Goal: Task Accomplishment & Management: Use online tool/utility

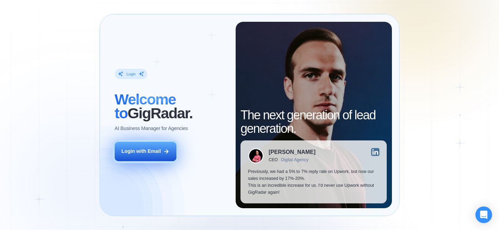
click at [147, 154] on div "Login with Email" at bounding box center [141, 151] width 40 height 7
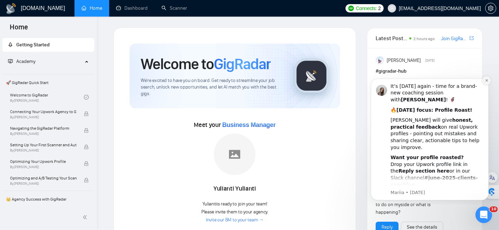
click at [486, 81] on icon "Dismiss notification" at bounding box center [487, 81] width 4 height 4
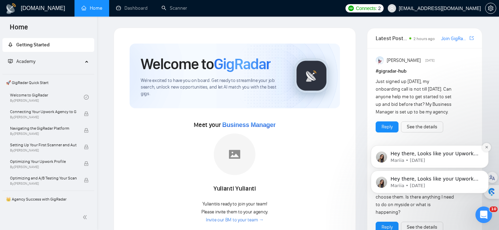
click at [488, 148] on icon "Dismiss notification" at bounding box center [487, 148] width 4 height 4
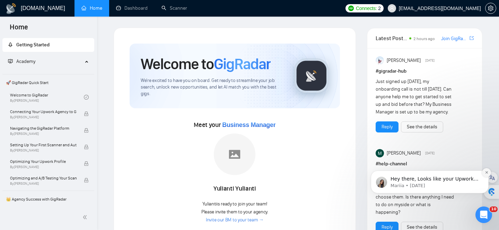
click at [486, 175] on icon "Dismiss notification" at bounding box center [487, 173] width 4 height 4
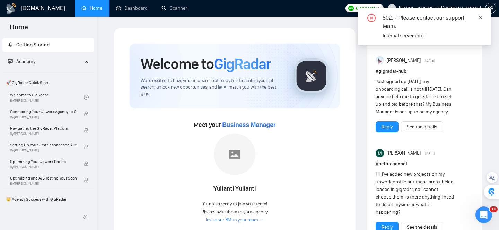
click at [480, 19] on icon "close" at bounding box center [480, 17] width 5 height 5
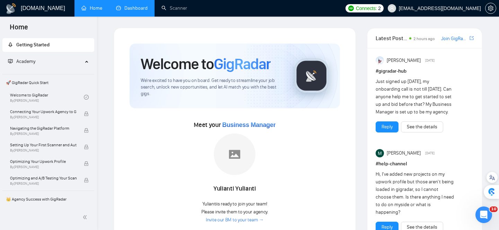
click at [130, 10] on link "Dashboard" at bounding box center [132, 8] width 32 height 6
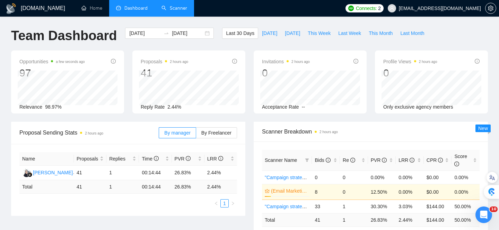
click at [169, 9] on link "Scanner" at bounding box center [174, 8] width 26 height 6
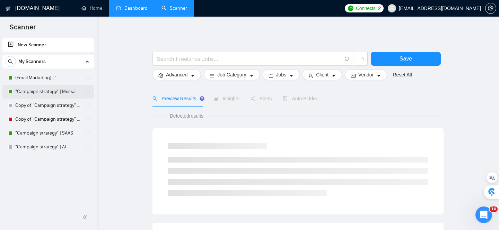
click at [35, 93] on link ""Campaign strategy" | Messaging" at bounding box center [48, 92] width 66 height 14
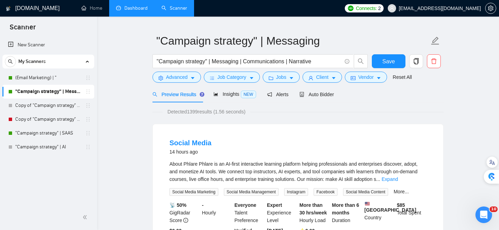
scroll to position [17, 0]
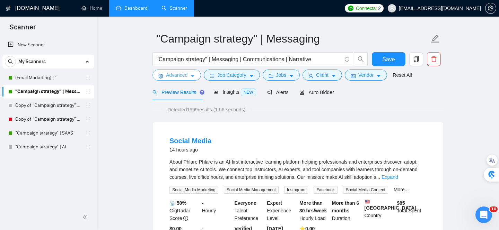
click at [183, 76] on span "Advanced" at bounding box center [176, 75] width 21 height 8
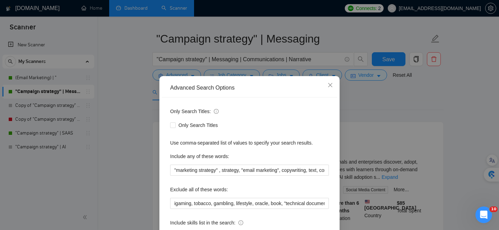
click at [140, 93] on div "Advanced Search Options Only Search Titles: Only Search Titles Use comma-separa…" at bounding box center [249, 115] width 499 height 230
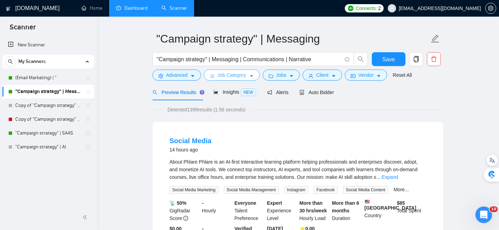
click at [231, 76] on span "Job Category" at bounding box center [231, 75] width 29 height 8
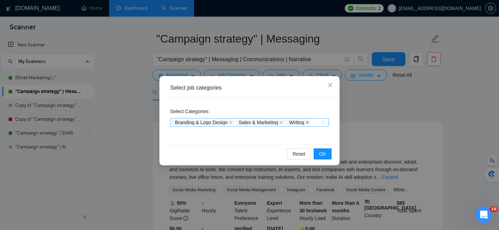
click at [309, 122] on icon "close" at bounding box center [307, 122] width 3 height 3
click at [283, 124] on icon "close" at bounding box center [280, 122] width 3 height 3
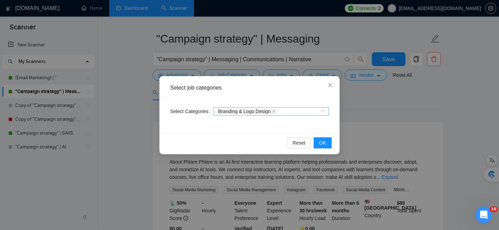
click at [291, 113] on div "Branding & Logo Design" at bounding box center [267, 111] width 105 height 7
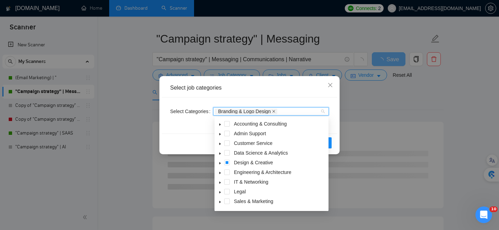
click at [275, 112] on icon "close" at bounding box center [273, 111] width 3 height 3
click at [277, 112] on div at bounding box center [267, 112] width 105 height 6
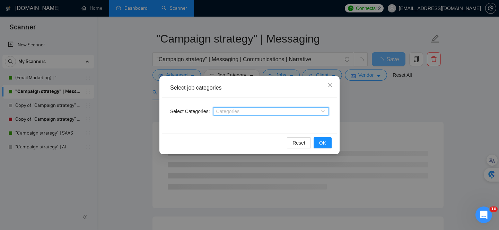
click at [277, 112] on div at bounding box center [267, 112] width 105 height 6
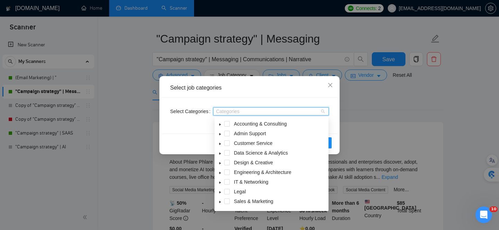
click at [220, 124] on icon "caret-down" at bounding box center [219, 125] width 1 height 2
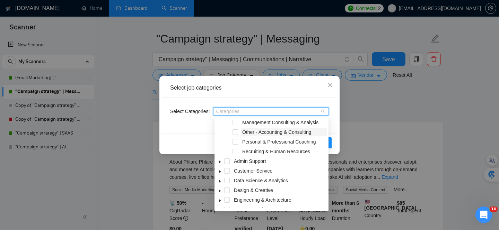
scroll to position [32, 0]
click at [220, 160] on icon "caret-down" at bounding box center [219, 160] width 3 height 3
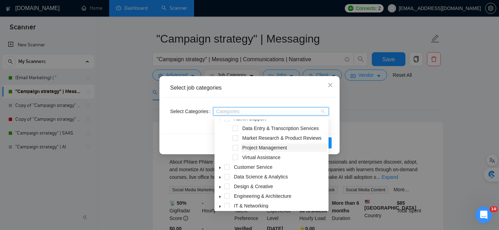
scroll to position [74, 0]
click at [220, 167] on icon "caret-down" at bounding box center [219, 167] width 1 height 2
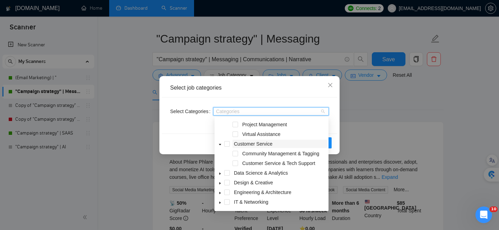
scroll to position [99, 0]
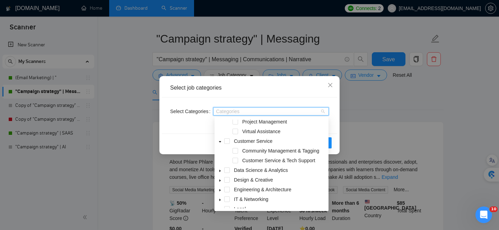
click at [219, 172] on icon "caret-down" at bounding box center [219, 171] width 1 height 2
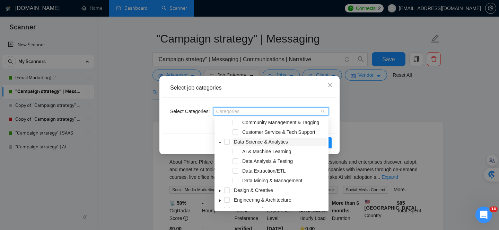
scroll to position [128, 0]
click at [234, 150] on span at bounding box center [236, 152] width 6 height 6
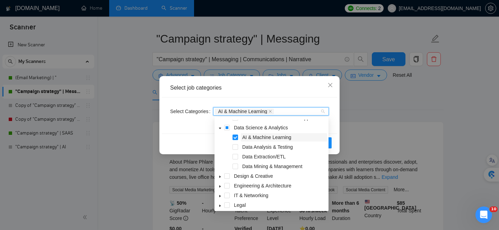
scroll to position [144, 0]
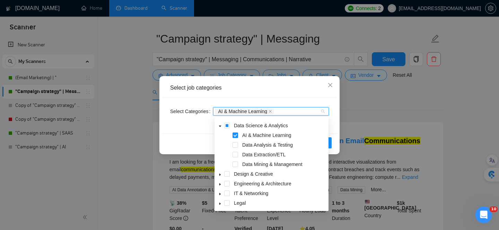
click at [220, 175] on icon "caret-down" at bounding box center [219, 175] width 1 height 2
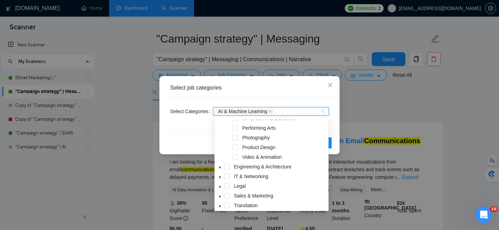
scroll to position [258, 0]
click at [220, 166] on icon "caret-down" at bounding box center [219, 166] width 1 height 2
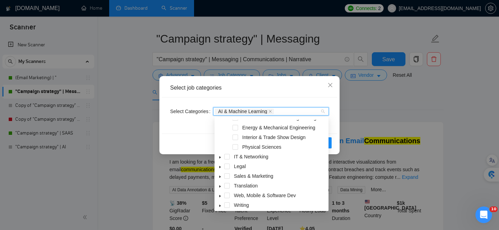
scroll to position [364, 0]
click at [220, 157] on icon "caret-down" at bounding box center [219, 157] width 1 height 2
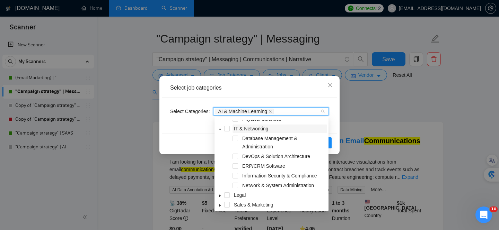
scroll to position [393, 0]
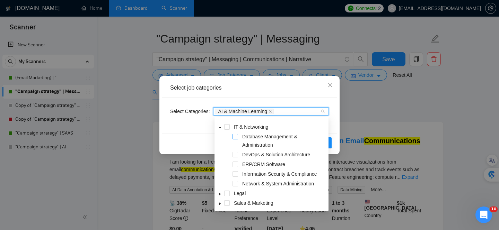
click at [235, 138] on span at bounding box center [236, 137] width 6 height 6
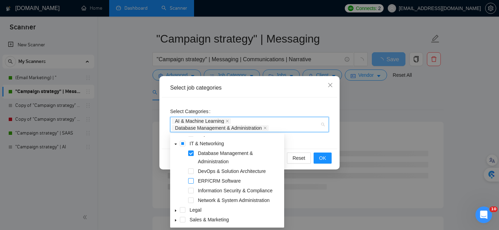
click at [191, 183] on span at bounding box center [191, 181] width 6 height 6
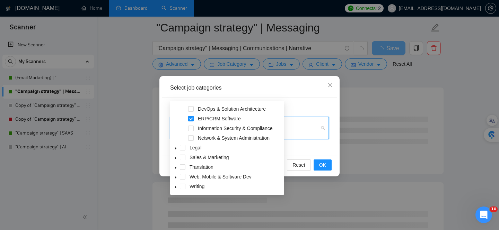
scroll to position [59, 0]
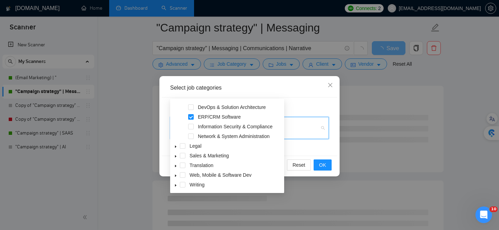
click at [176, 176] on icon "caret-down" at bounding box center [175, 175] width 3 height 3
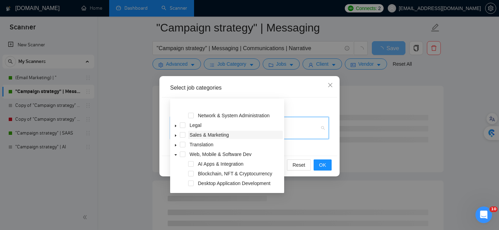
scroll to position [454, 0]
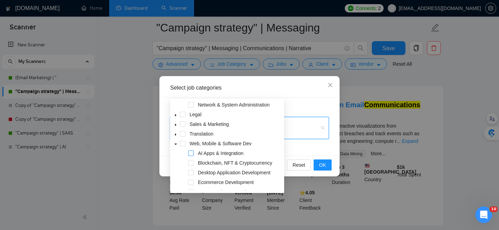
click at [191, 154] on span at bounding box center [191, 154] width 6 height 6
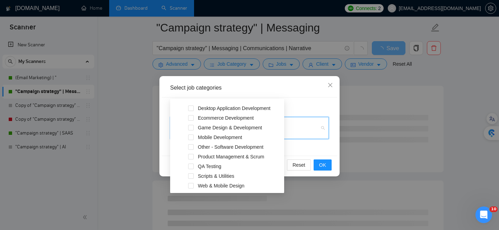
scroll to position [525, 0]
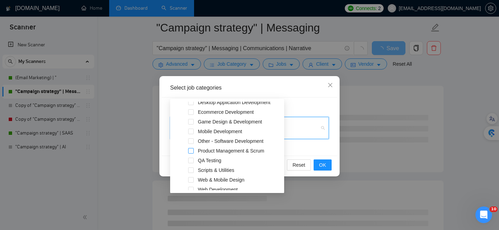
click at [191, 151] on span at bounding box center [191, 151] width 6 height 6
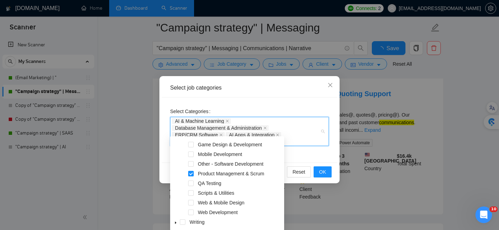
scroll to position [86, 0]
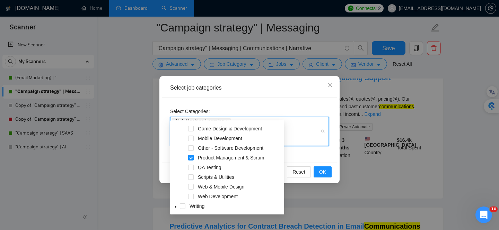
click at [320, 155] on div "Select Categories AI & Machine Learning Database Management & Administration ER…" at bounding box center [249, 130] width 175 height 65
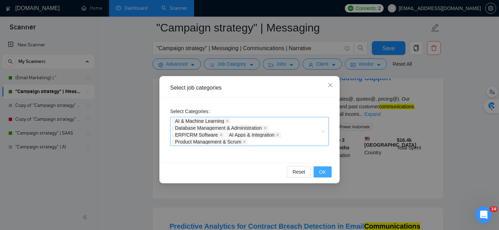
click at [322, 172] on span "OK" at bounding box center [322, 172] width 7 height 8
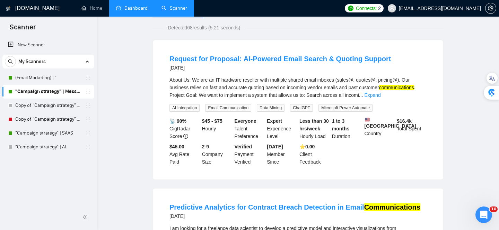
scroll to position [0, 0]
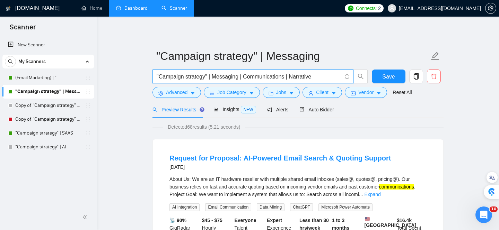
drag, startPoint x: 325, startPoint y: 76, endPoint x: 151, endPoint y: 77, distance: 173.6
click at [151, 77] on div ""Campaign strategy" | Messaging | Communications | Narrative" at bounding box center [260, 78] width 218 height 17
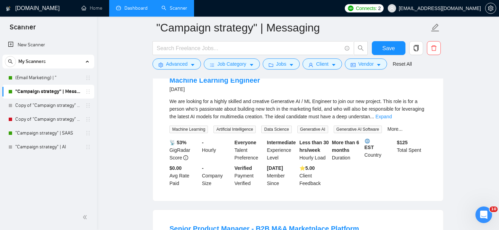
scroll to position [988, 0]
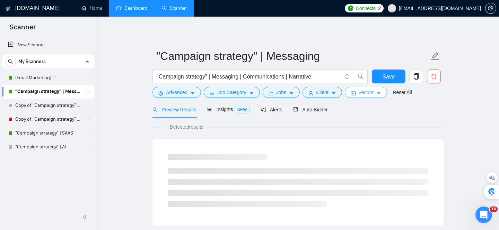
scroll to position [429, 0]
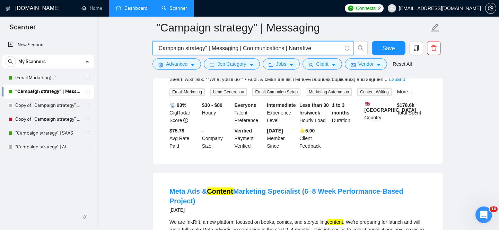
drag, startPoint x: 328, startPoint y: 47, endPoint x: 139, endPoint y: 47, distance: 189.2
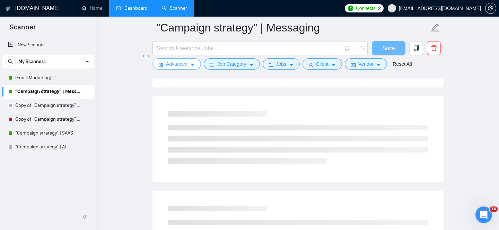
click at [194, 65] on icon "caret-down" at bounding box center [192, 65] width 3 height 2
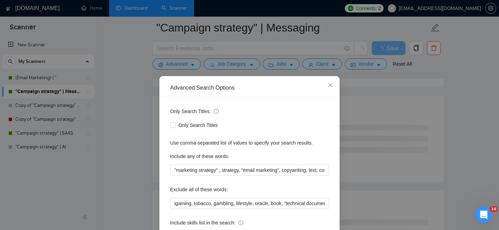
click at [132, 82] on div "Advanced Search Options Only Search Titles: Only Search Titles Use comma-separa…" at bounding box center [249, 115] width 499 height 230
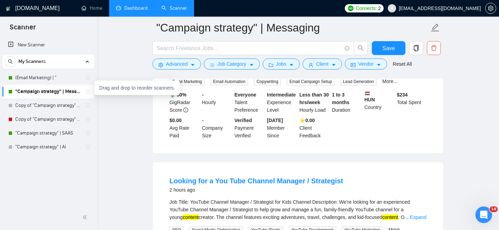
click at [88, 93] on icon "holder" at bounding box center [88, 92] width 6 height 6
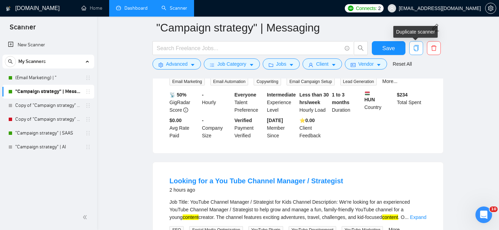
click at [417, 49] on icon "copy" at bounding box center [416, 48] width 6 height 6
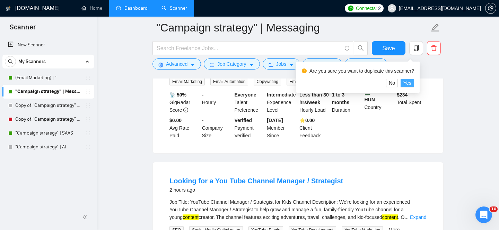
click at [410, 82] on span "Yes" at bounding box center [407, 83] width 8 height 8
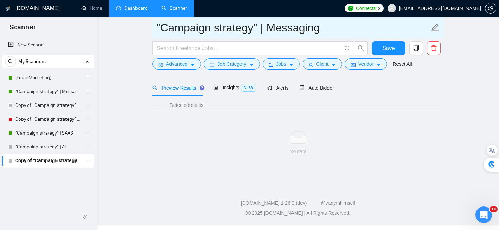
scroll to position [23, 0]
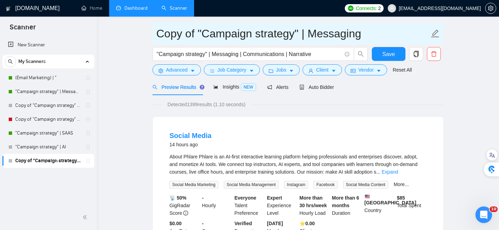
click at [435, 35] on icon "edit" at bounding box center [435, 33] width 9 height 9
drag, startPoint x: 367, startPoint y: 36, endPoint x: 156, endPoint y: 31, distance: 211.8
click at [156, 31] on span "Copy of "Campaign strategy" | Messaging" at bounding box center [297, 34] width 291 height 22
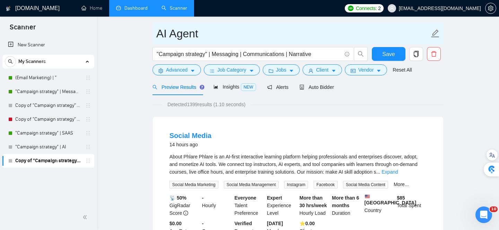
type input "AI Agent"
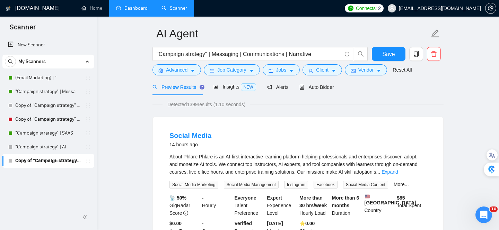
drag, startPoint x: 207, startPoint y: 55, endPoint x: 160, endPoint y: 55, distance: 46.8
click at [160, 55] on input ""Campaign strategy" | Messaging | Communications | Narrative" at bounding box center [249, 54] width 185 height 9
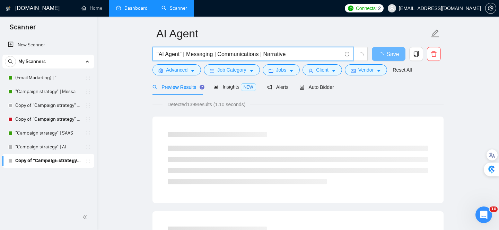
drag, startPoint x: 187, startPoint y: 55, endPoint x: 213, endPoint y: 58, distance: 25.4
click at [213, 58] on input ""AI Agent" | Messaging | Communications | Narrative" at bounding box center [249, 54] width 185 height 9
drag, startPoint x: 211, startPoint y: 54, endPoint x: 253, endPoint y: 54, distance: 41.2
click at [253, 54] on input ""AI Agent" | Product | Communications | Narrative" at bounding box center [249, 54] width 185 height 9
drag, startPoint x: 255, startPoint y: 56, endPoint x: 211, endPoint y: 56, distance: 43.7
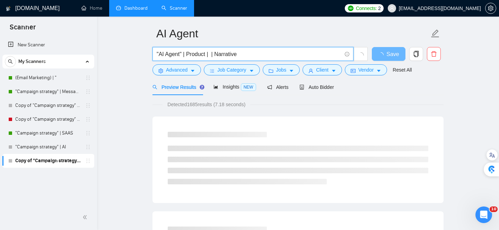
click at [211, 56] on input ""AI Agent" | Product | | Narrative" at bounding box center [249, 54] width 185 height 9
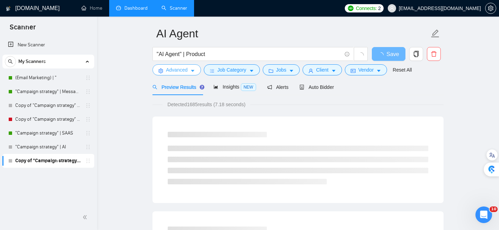
click at [194, 70] on icon "caret-down" at bounding box center [192, 71] width 3 height 2
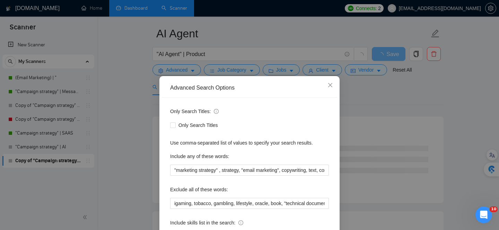
click at [194, 70] on div "Advanced Search Options Only Search Titles: Only Search Titles Use comma-separa…" at bounding box center [249, 115] width 499 height 230
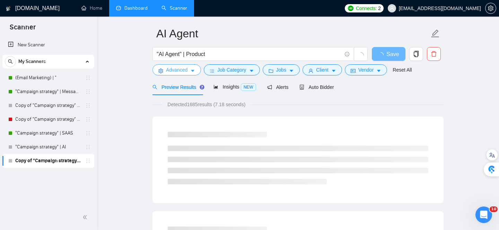
click at [184, 69] on span "Advanced" at bounding box center [176, 70] width 21 height 8
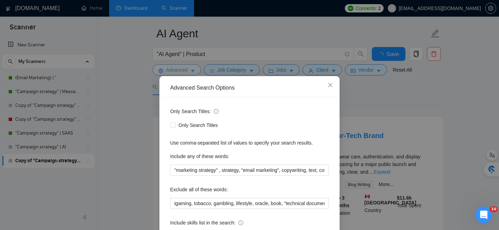
click at [184, 69] on div "Advanced Search Options Only Search Titles: Only Search Titles Use comma-separa…" at bounding box center [249, 115] width 499 height 230
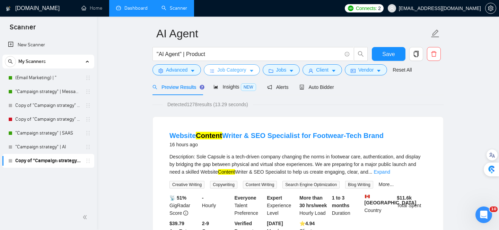
click at [248, 70] on button "Job Category" at bounding box center [232, 69] width 56 height 11
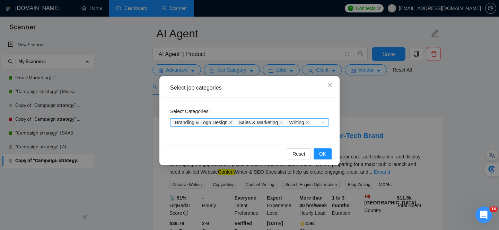
click at [233, 124] on icon "close" at bounding box center [230, 122] width 3 height 3
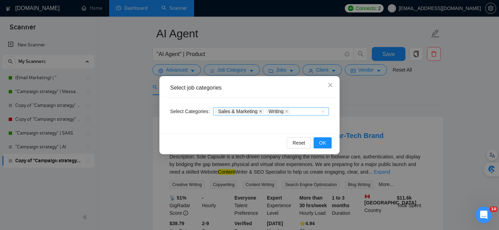
click at [262, 111] on icon "close" at bounding box center [260, 111] width 3 height 3
click at [238, 110] on icon "close" at bounding box center [236, 111] width 3 height 3
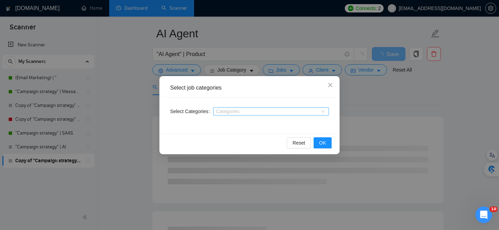
click at [323, 111] on div "Categories" at bounding box center [271, 111] width 116 height 8
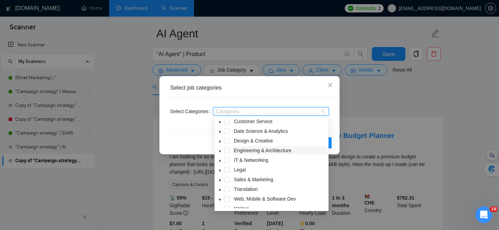
scroll to position [0, 0]
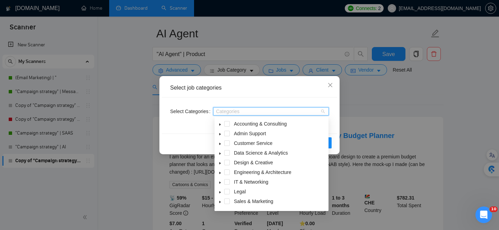
click at [221, 125] on icon "caret-down" at bounding box center [219, 124] width 3 height 3
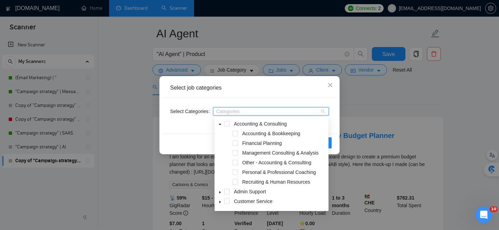
click at [221, 125] on icon "caret-down" at bounding box center [219, 124] width 3 height 3
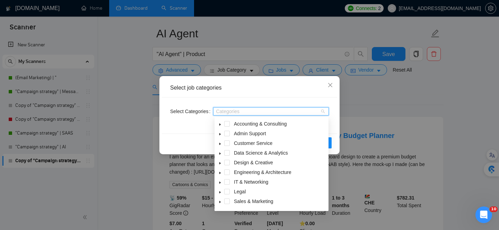
click at [220, 183] on icon "caret-down" at bounding box center [219, 183] width 1 height 2
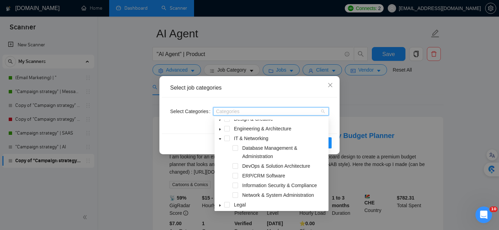
scroll to position [52, 0]
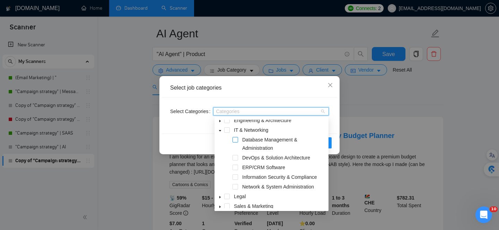
click at [237, 141] on span at bounding box center [236, 140] width 6 height 6
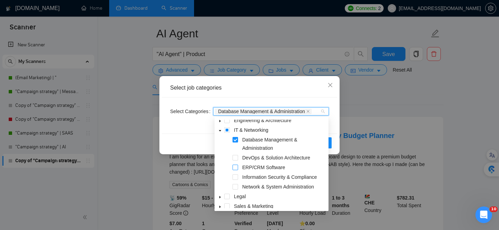
click at [235, 169] on span at bounding box center [236, 168] width 6 height 6
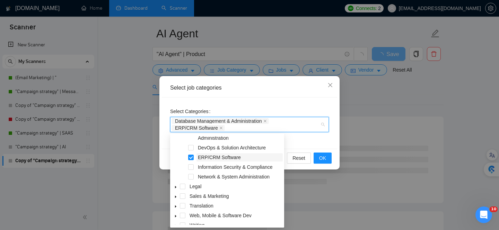
scroll to position [85, 0]
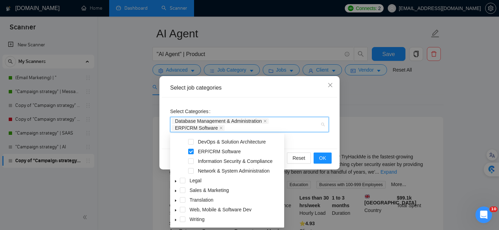
click at [176, 212] on icon "caret-down" at bounding box center [175, 210] width 3 height 3
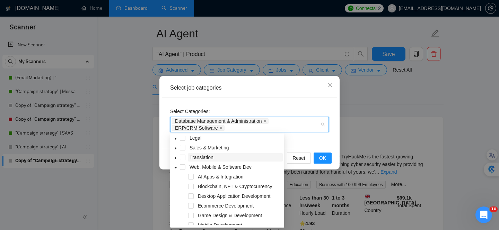
scroll to position [128, 0]
click at [192, 177] on span at bounding box center [191, 177] width 6 height 6
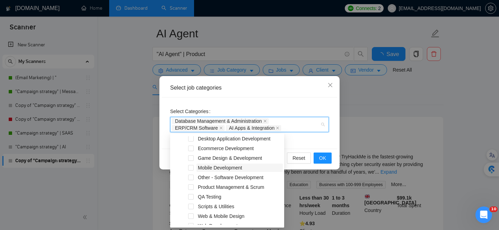
scroll to position [189, 0]
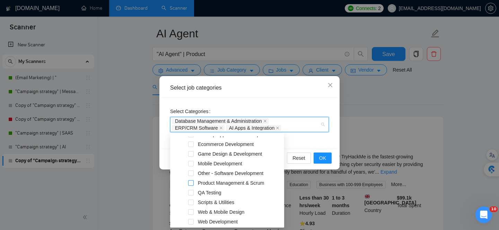
click at [189, 183] on span at bounding box center [191, 184] width 6 height 6
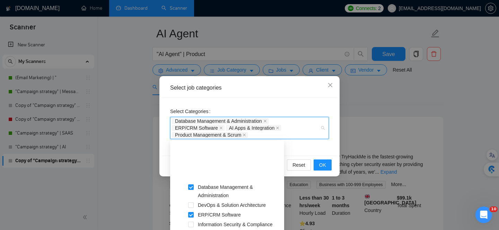
scroll to position [0, 0]
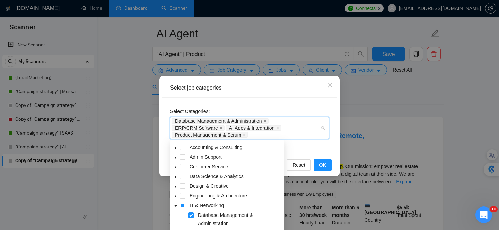
click at [174, 195] on icon "caret-down" at bounding box center [175, 196] width 3 height 3
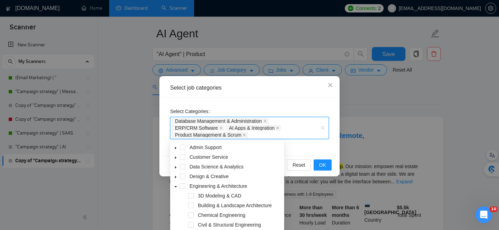
scroll to position [6, 0]
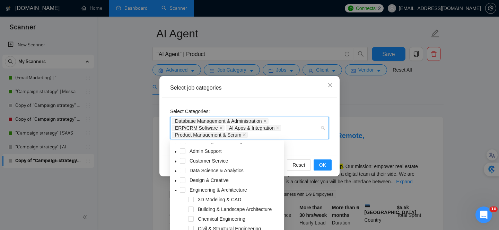
click at [176, 191] on icon "caret-down" at bounding box center [176, 190] width 2 height 1
click at [175, 171] on icon "caret-down" at bounding box center [175, 171] width 1 height 2
click at [191, 179] on span at bounding box center [191, 181] width 6 height 6
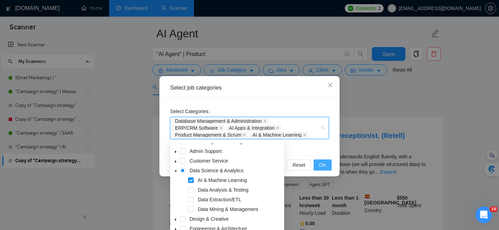
click at [325, 166] on span "OK" at bounding box center [322, 165] width 7 height 8
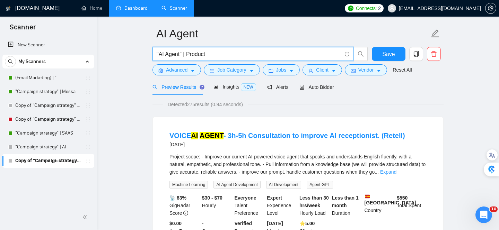
click at [182, 55] on input ""AI Agent" | Product" at bounding box center [249, 54] width 185 height 9
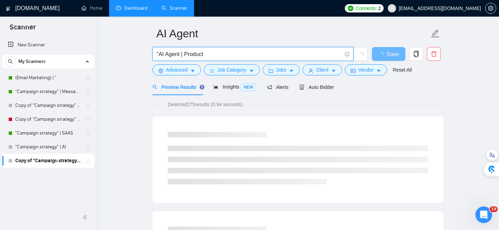
click at [156, 52] on span ""AI Agent | Product" at bounding box center [252, 54] width 201 height 14
type input "AI Agent | Product"
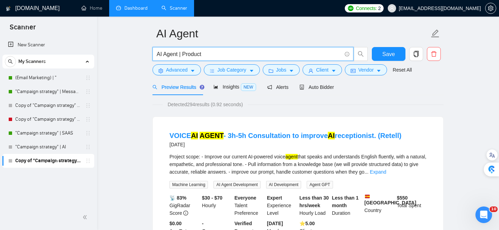
drag, startPoint x: 210, startPoint y: 54, endPoint x: 144, endPoint y: 54, distance: 66.5
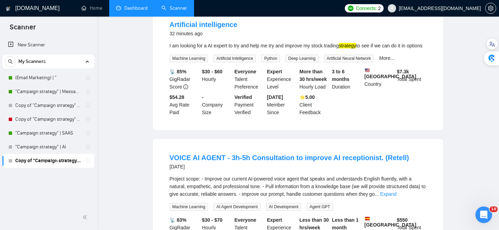
scroll to position [0, 0]
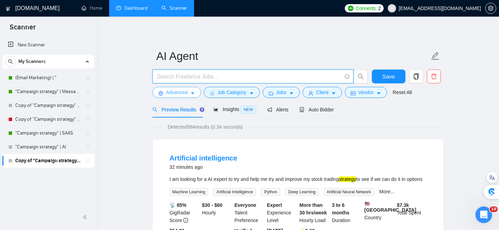
click at [191, 95] on button "Advanced" at bounding box center [176, 92] width 49 height 11
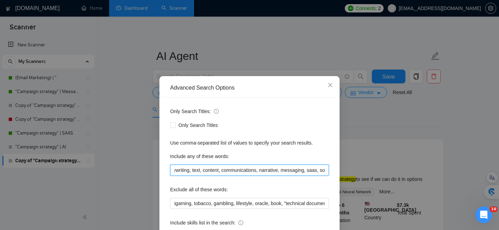
scroll to position [0, 184]
drag, startPoint x: 271, startPoint y: 169, endPoint x: 347, endPoint y: 170, distance: 75.9
click at [347, 170] on div "Advanced Search Options Only Search Titles: Only Search Titles Use comma-separa…" at bounding box center [249, 115] width 499 height 230
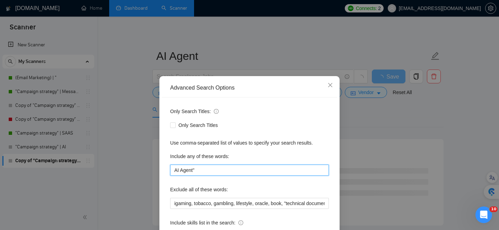
click at [174, 172] on input "AI Agent"" at bounding box center [249, 170] width 159 height 11
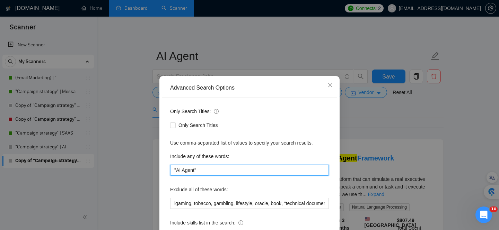
click at [211, 174] on input ""AI Agent"" at bounding box center [249, 170] width 159 height 11
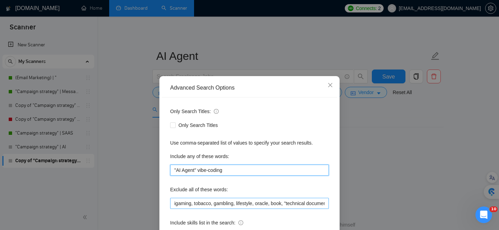
type input ""AI Agent" vibe-coding"
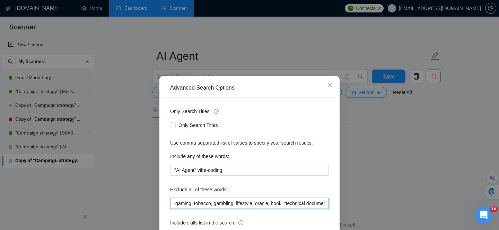
drag, startPoint x: 229, startPoint y: 204, endPoint x: 252, endPoint y: 204, distance: 23.6
click at [252, 204] on input "igaming, tobacco, gambling, lifestyle, oracle, book, "technical documentation",…" at bounding box center [249, 203] width 159 height 11
click at [265, 204] on input "igaming, tobacco, gambling, lifestyle, oracle, book, "technical documentation",…" at bounding box center [249, 203] width 159 height 11
click at [277, 204] on input "igaming, tobacco, gambling, lifestyle, oracle, book, "technical documentation",…" at bounding box center [249, 203] width 159 height 11
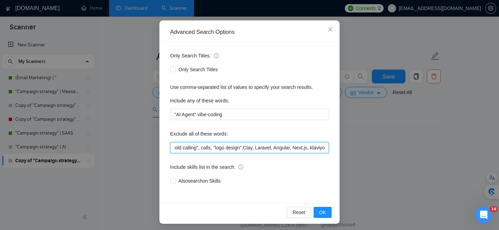
scroll to position [57, 0]
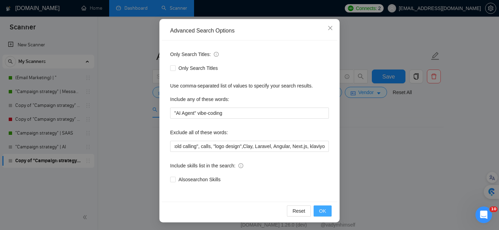
click at [324, 212] on span "OK" at bounding box center [322, 212] width 7 height 8
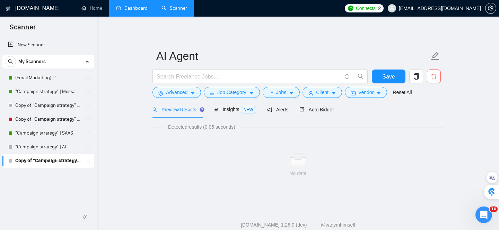
scroll to position [23, 0]
click at [193, 109] on span "Preview Results" at bounding box center [177, 110] width 50 height 6
click at [184, 94] on span "Advanced" at bounding box center [176, 93] width 21 height 8
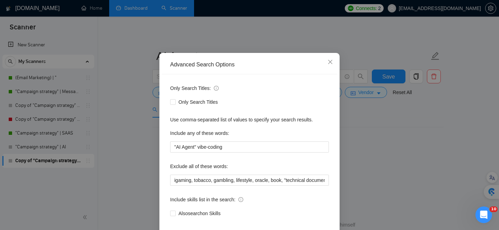
scroll to position [16, 0]
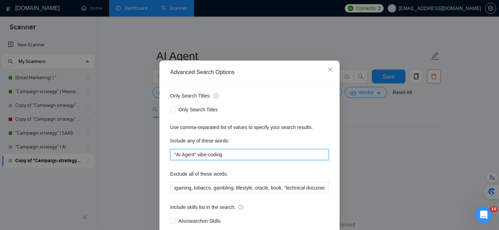
drag, startPoint x: 232, startPoint y: 156, endPoint x: 168, endPoint y: 156, distance: 64.5
click at [168, 156] on div "Only Search Titles: Only Search Titles Use comma-separated list of values to sp…" at bounding box center [249, 162] width 175 height 161
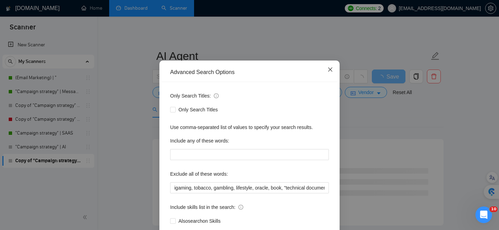
click at [330, 71] on icon "close" at bounding box center [330, 70] width 6 height 6
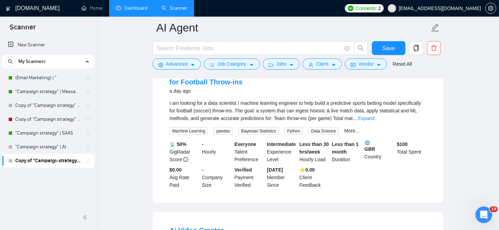
scroll to position [673, 0]
drag, startPoint x: 164, startPoint y: 82, endPoint x: 328, endPoint y: 87, distance: 164.7
click at [328, 87] on li "Sports Data Scientist / Machine Learning Engineer – Build Predictive Model for …" at bounding box center [298, 128] width 274 height 133
copy link "Sports Data Scientist / Machine Learning Engineer"
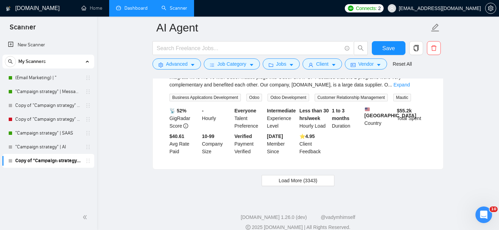
scroll to position [1487, 0]
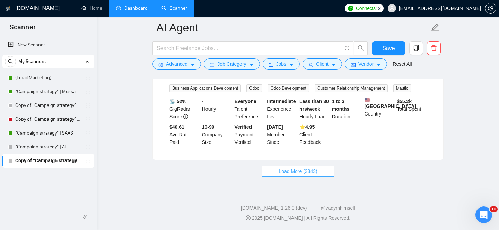
click at [304, 172] on span "Load More (3343)" at bounding box center [298, 172] width 38 height 8
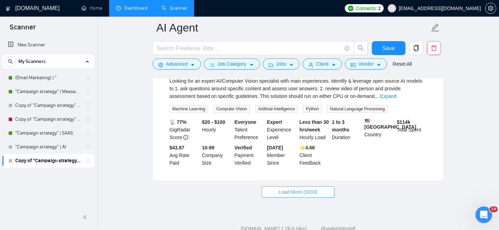
scroll to position [3032, 0]
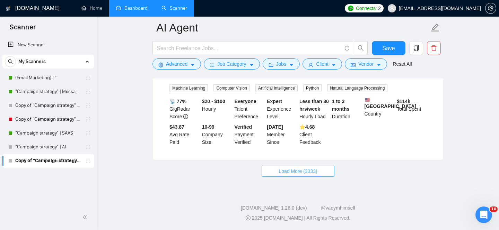
click at [305, 171] on span "Load More (3333)" at bounding box center [298, 172] width 38 height 8
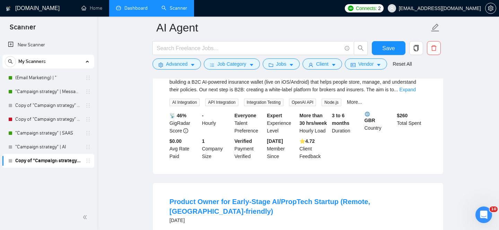
scroll to position [4206, 0]
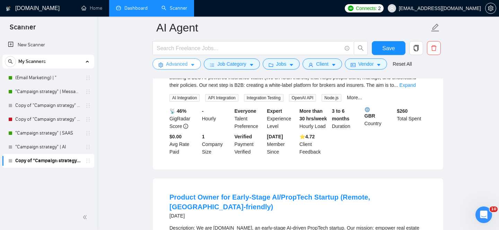
click at [192, 68] on button "Advanced" at bounding box center [176, 64] width 49 height 11
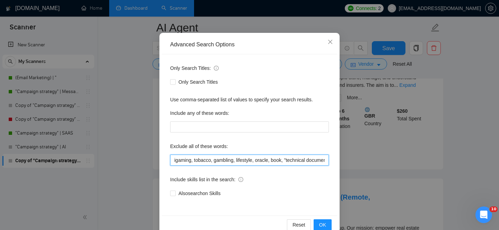
scroll to position [0, 279]
drag, startPoint x: 257, startPoint y: 162, endPoint x: 391, endPoint y: 155, distance: 133.6
click at [391, 155] on div "Advanced Search Options Only Search Titles: Only Search Titles Use comma-separa…" at bounding box center [249, 115] width 499 height 230
drag, startPoint x: 323, startPoint y: 160, endPoint x: 329, endPoint y: 160, distance: 5.6
click at [329, 160] on input "igaming, tobacco, gambling, lifestyle, oracle, book, "technical documentation",…" at bounding box center [249, 160] width 159 height 11
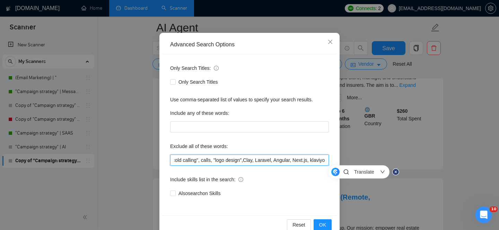
click at [326, 161] on input "igaming, tobacco, gambling, lifestyle, oracle, book, "technical documentation",…" at bounding box center [249, 160] width 159 height 11
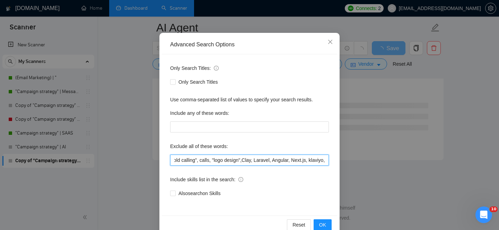
paste input "Sports Data Scientist / Machine Learning Engineer"
drag, startPoint x: 305, startPoint y: 160, endPoint x: 288, endPoint y: 161, distance: 17.1
click at [288, 161] on input "igaming, tobacco, gambling, lifestyle, oracle, book, "technical documentation",…" at bounding box center [249, 160] width 159 height 11
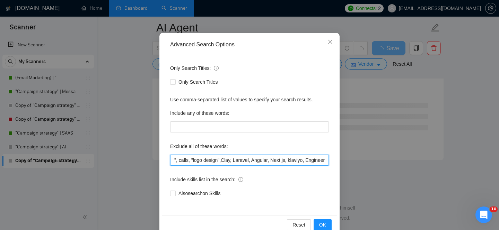
click at [326, 160] on input "igaming, tobacco, gambling, lifestyle, oracle, book, "technical documentation",…" at bounding box center [249, 160] width 159 height 11
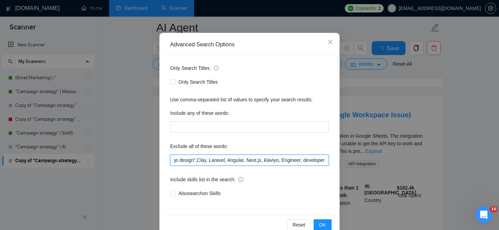
scroll to position [1476, 0]
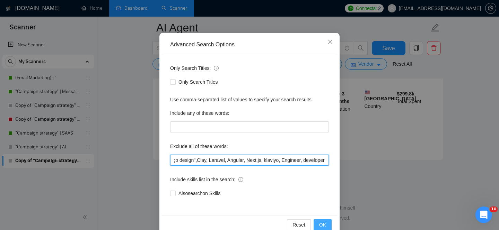
type input "igaming, tobacco, gambling, lifestyle, oracle, book, "technical documentation",…"
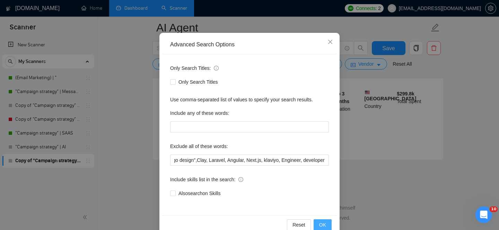
scroll to position [0, 0]
click at [320, 223] on span "OK" at bounding box center [322, 225] width 7 height 8
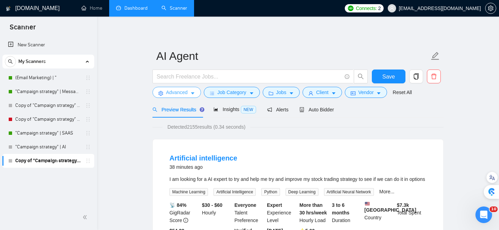
click at [194, 94] on icon "caret-down" at bounding box center [192, 93] width 5 height 5
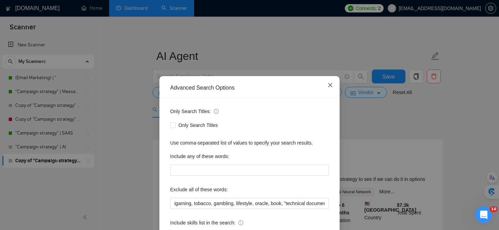
click at [331, 86] on icon "close" at bounding box center [330, 85] width 6 height 6
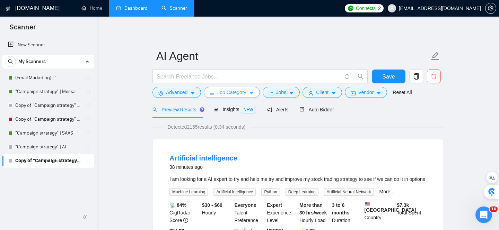
click at [233, 93] on span "Job Category" at bounding box center [231, 93] width 29 height 8
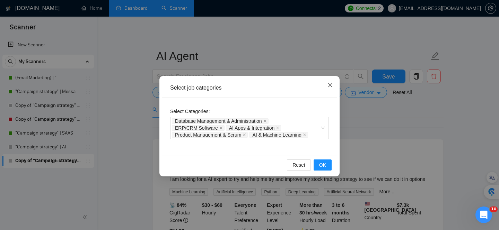
click at [330, 87] on icon "close" at bounding box center [330, 85] width 6 height 6
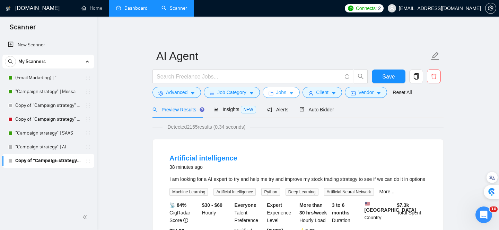
click at [285, 94] on span "Jobs" at bounding box center [281, 93] width 10 height 8
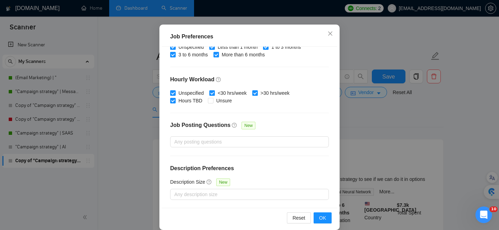
scroll to position [51, 0]
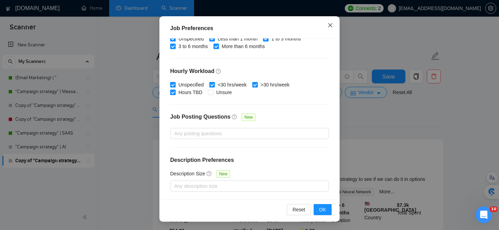
click at [330, 27] on icon "close" at bounding box center [330, 26] width 6 height 6
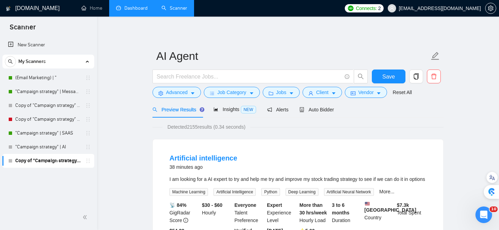
scroll to position [25, 0]
click at [321, 95] on span "Client" at bounding box center [322, 93] width 12 height 8
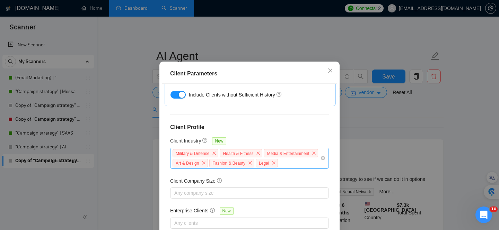
scroll to position [7, 0]
click at [262, 162] on div "Military & Defense Health & Fitness Media & Entertainment Art & Design Fashion …" at bounding box center [246, 158] width 148 height 20
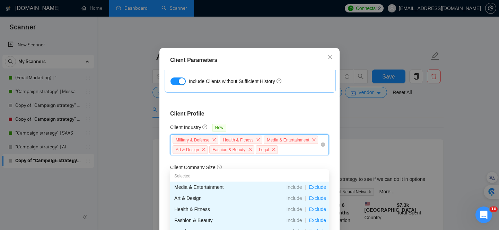
scroll to position [21, 0]
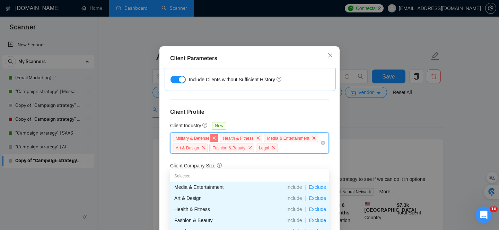
click at [216, 136] on icon "close" at bounding box center [214, 138] width 4 height 4
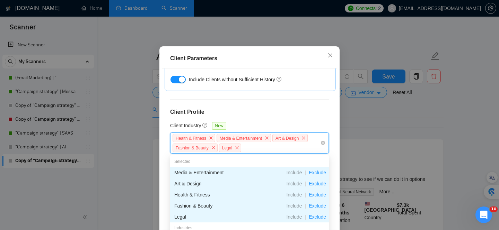
scroll to position [280, 0]
click at [334, 155] on div "Client Location Include Client Countries [GEOGRAPHIC_DATA] [GEOGRAPHIC_DATA] Ex…" at bounding box center [249, 149] width 175 height 161
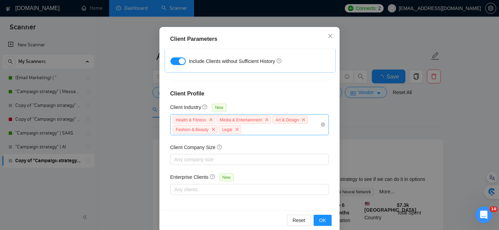
scroll to position [51, 0]
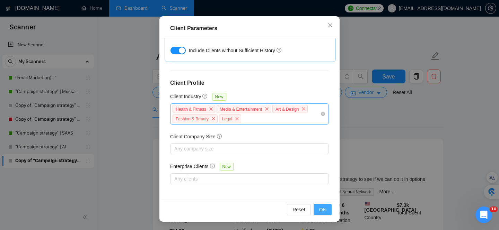
click at [324, 211] on span "OK" at bounding box center [322, 210] width 7 height 8
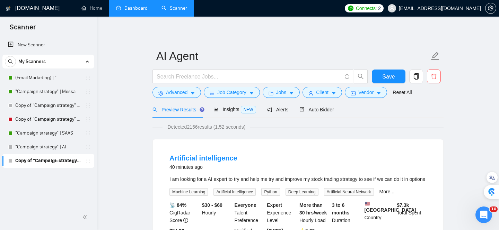
click at [179, 111] on span "Preview Results" at bounding box center [177, 110] width 50 height 6
click at [231, 110] on span "Insights NEW" at bounding box center [234, 110] width 42 height 6
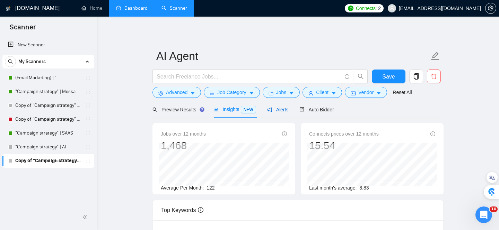
click at [283, 108] on span "Alerts" at bounding box center [277, 110] width 21 height 6
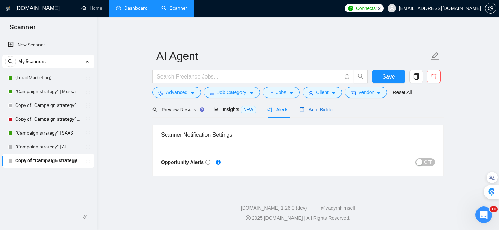
click at [319, 110] on span "Auto Bidder" at bounding box center [316, 110] width 34 height 6
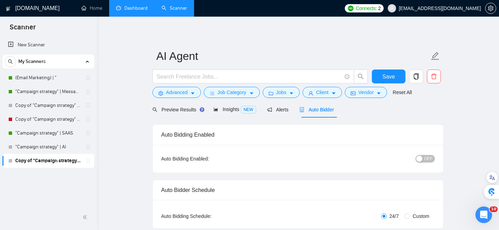
click at [376, 113] on div "Preview Results Insights NEW Alerts Auto Bidder" at bounding box center [297, 110] width 291 height 16
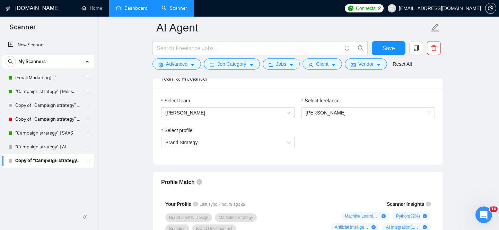
scroll to position [349, 0]
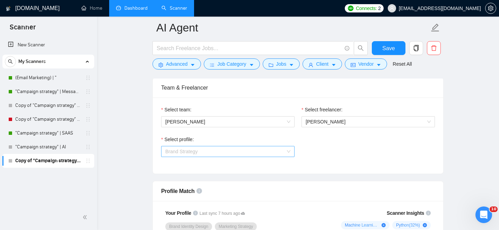
click at [282, 151] on span "Brand Strategy" at bounding box center [227, 152] width 125 height 10
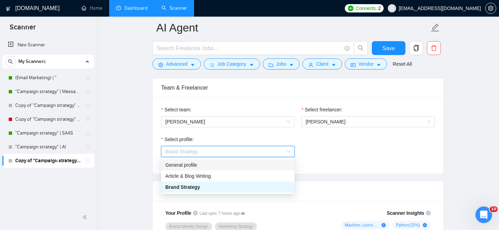
click at [196, 165] on div "General profile" at bounding box center [227, 165] width 125 height 8
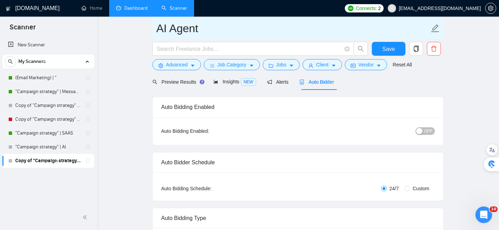
scroll to position [0, 0]
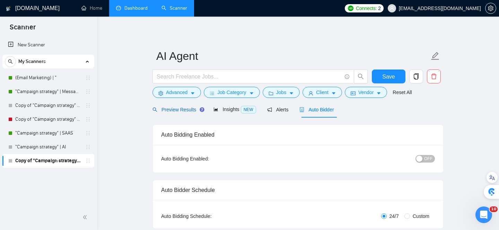
click at [175, 110] on span "Preview Results" at bounding box center [177, 110] width 50 height 6
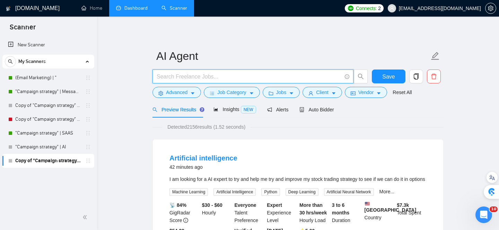
click at [220, 76] on input "text" at bounding box center [249, 76] width 185 height 9
type input "AI"
drag, startPoint x: 171, startPoint y: 77, endPoint x: 151, endPoint y: 77, distance: 20.1
click at [151, 77] on div "AI" at bounding box center [260, 78] width 218 height 17
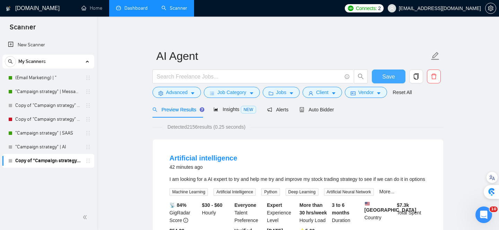
click at [394, 77] on span "Save" at bounding box center [388, 76] width 12 height 9
click at [33, 93] on link ""Campaign strategy" | Messaging" at bounding box center [48, 92] width 66 height 14
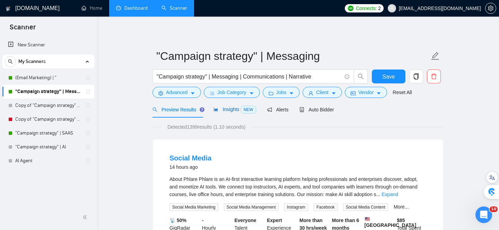
click at [230, 111] on span "Insights NEW" at bounding box center [234, 110] width 42 height 6
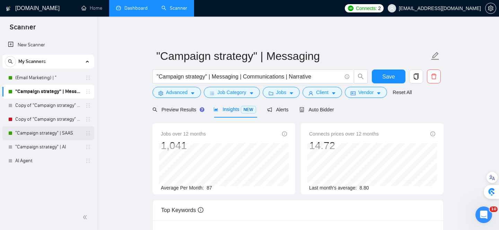
click at [37, 134] on link ""Campaign strategy" | SAAS" at bounding box center [48, 133] width 66 height 14
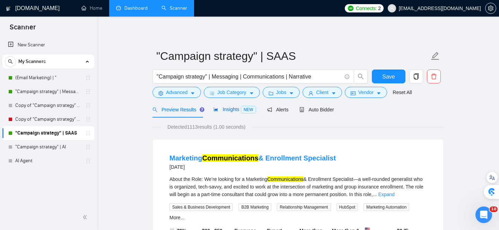
click at [235, 110] on span "Insights NEW" at bounding box center [234, 110] width 42 height 6
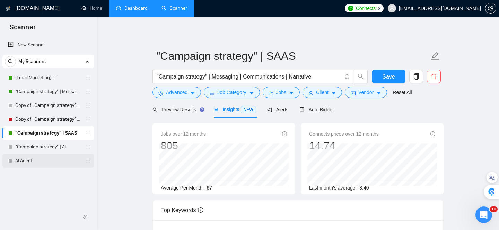
click at [28, 164] on link "AI Agent" at bounding box center [48, 161] width 66 height 14
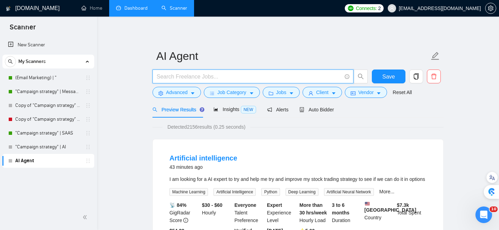
click at [196, 76] on input "text" at bounding box center [249, 76] width 185 height 9
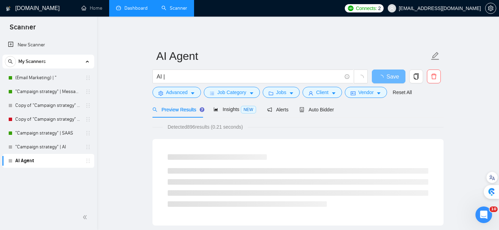
click at [239, 157] on h3 at bounding box center [217, 158] width 99 height 6
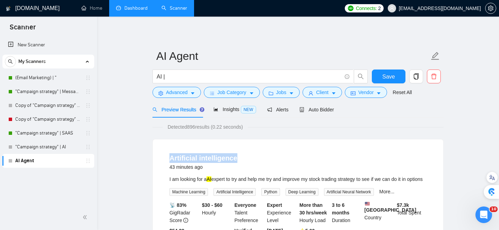
drag, startPoint x: 238, startPoint y: 158, endPoint x: 157, endPoint y: 158, distance: 81.1
click at [157, 158] on div "Artificial intelligence 43 minutes ago I am looking for a AI expert to try and …" at bounding box center [298, 202] width 290 height 124
copy link "Artificial intelligence"
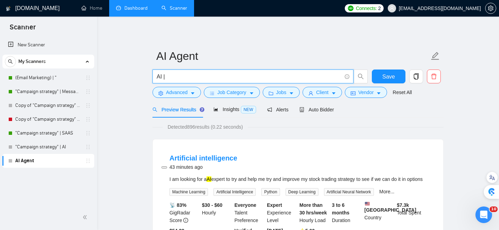
click at [205, 76] on input "AI |" at bounding box center [249, 76] width 185 height 9
paste input "Artificial intelligence"
type input "AI | Artificial intelligence"
drag, startPoint x: 222, startPoint y: 77, endPoint x: 150, endPoint y: 79, distance: 72.1
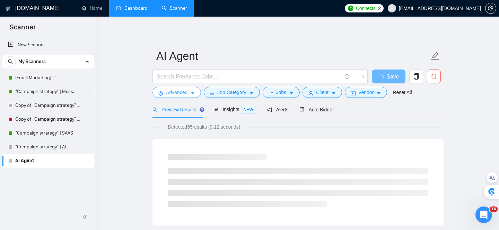
click at [194, 93] on icon "caret-down" at bounding box center [192, 94] width 3 height 2
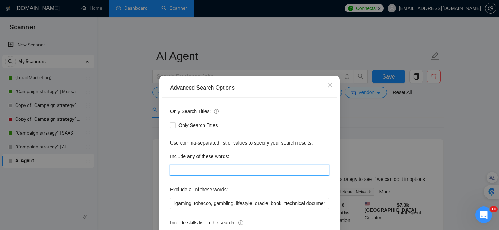
click at [210, 172] on input "text" at bounding box center [249, 170] width 159 height 11
paste input "AI | Artificial intelligence"
click at [183, 170] on input "AI | Artificial intelligence" at bounding box center [249, 170] width 159 height 11
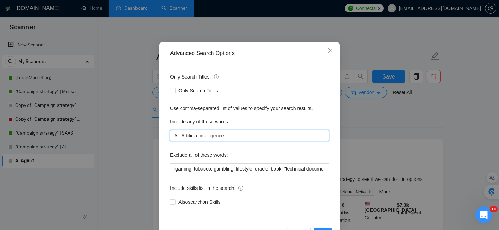
scroll to position [58, 0]
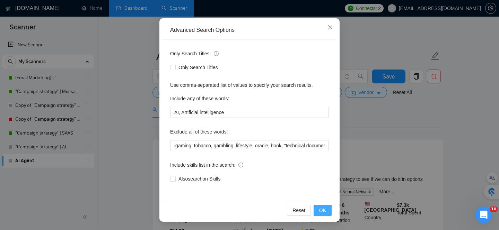
click at [321, 210] on span "OK" at bounding box center [322, 211] width 7 height 8
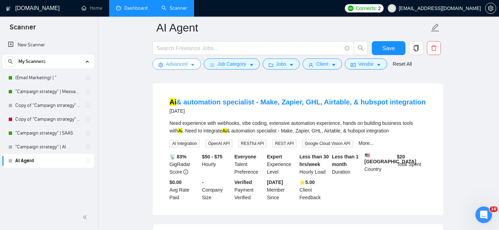
scroll to position [1087, 0]
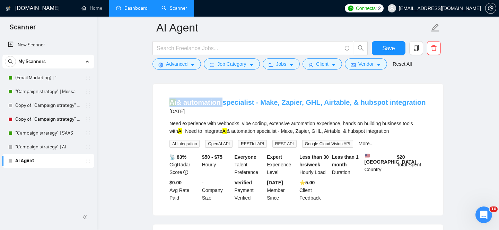
drag, startPoint x: 161, startPoint y: 127, endPoint x: 219, endPoint y: 129, distance: 58.3
click at [219, 129] on li "Ai & automation specialist - Make, Zapier, GHL, Airtable, & hubspot integration…" at bounding box center [298, 149] width 274 height 115
copy link "Ai & automation"
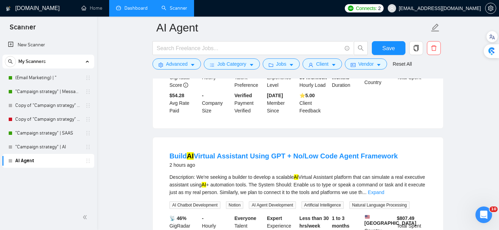
scroll to position [0, 0]
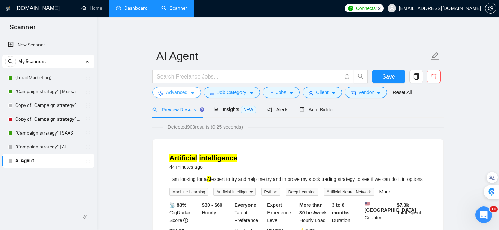
click at [194, 91] on icon "caret-down" at bounding box center [192, 93] width 5 height 5
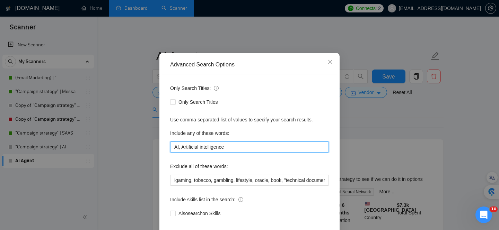
click at [248, 153] on input "AI, Artificial intelligence" at bounding box center [249, 147] width 159 height 11
paste input "Ai & automation"
click at [239, 153] on input "AI, Artificial intelligence, Ai & automation" at bounding box center [249, 147] width 159 height 11
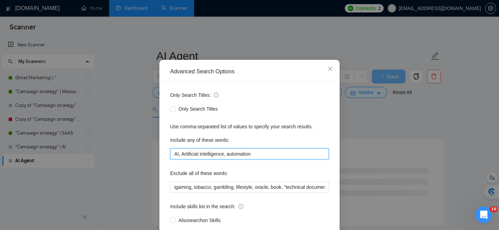
scroll to position [58, 0]
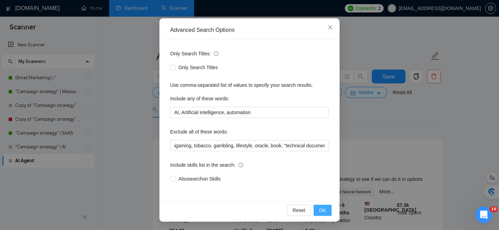
click at [322, 208] on span "OK" at bounding box center [322, 211] width 7 height 8
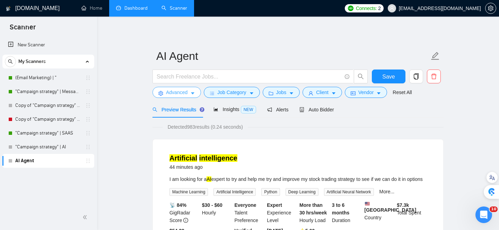
click at [193, 93] on icon "caret-down" at bounding box center [192, 94] width 3 height 2
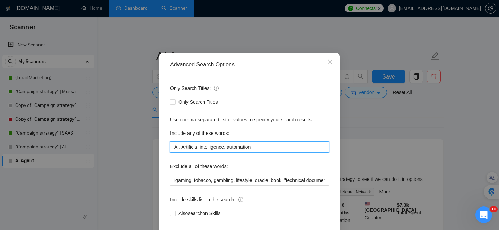
click at [262, 153] on input "AI, Artificial intelligence, automation" at bounding box center [249, 147] width 159 height 11
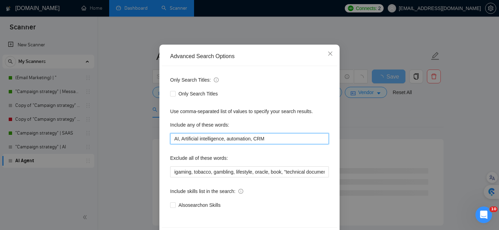
scroll to position [58, 0]
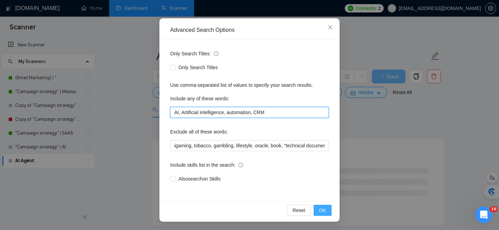
type input "AI, Artificial intelligence, automation, CRM"
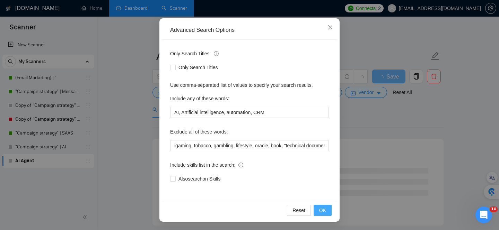
click at [323, 210] on span "OK" at bounding box center [322, 211] width 7 height 8
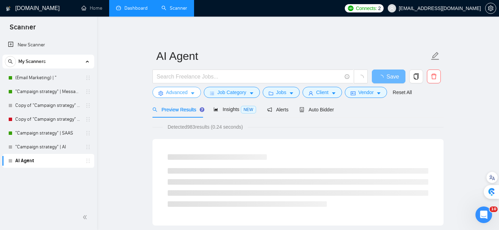
scroll to position [0, 0]
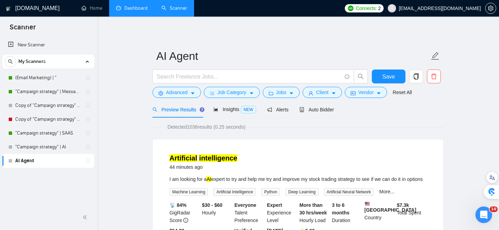
click at [394, 77] on span "Save" at bounding box center [388, 76] width 12 height 9
click at [223, 95] on span "Job Category" at bounding box center [231, 93] width 29 height 8
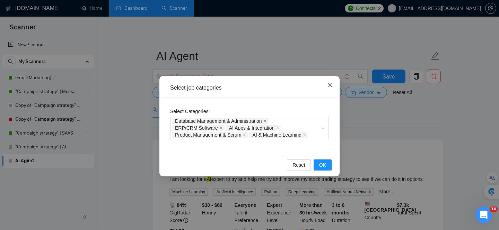
click at [332, 85] on icon "close" at bounding box center [330, 85] width 6 height 6
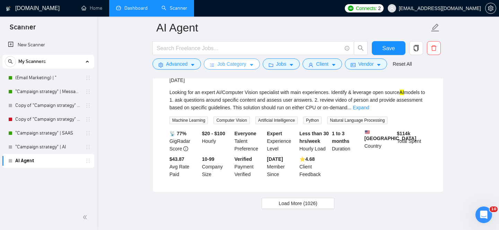
scroll to position [1487, 0]
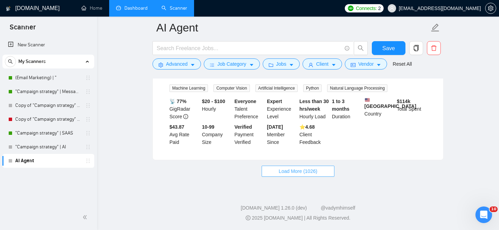
click at [314, 172] on span "Load More (1026)" at bounding box center [298, 172] width 38 height 8
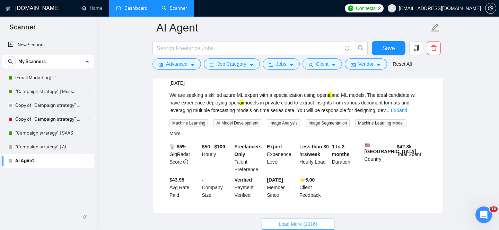
scroll to position [3017, 0]
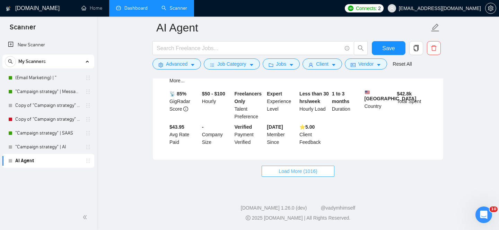
click at [297, 170] on span "Load More (1016)" at bounding box center [298, 172] width 38 height 8
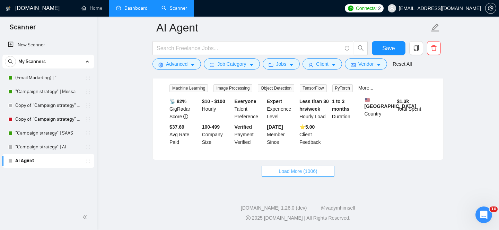
scroll to position [4534, 0]
click at [302, 174] on span "Load More (1006)" at bounding box center [298, 172] width 38 height 8
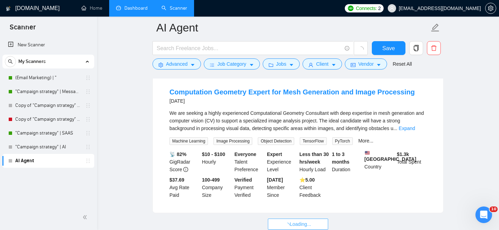
scroll to position [4431, 0]
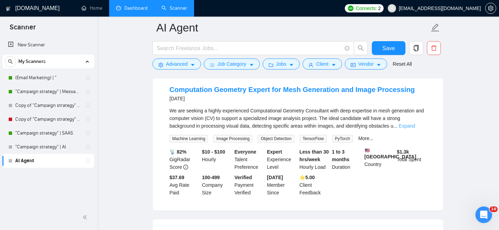
click at [415, 129] on link "Expand" at bounding box center [407, 126] width 16 height 6
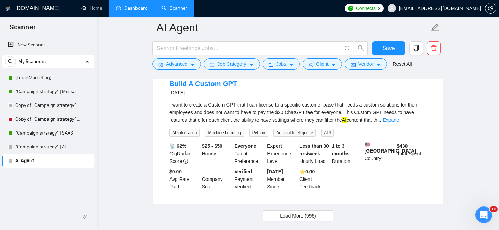
scroll to position [6001, 0]
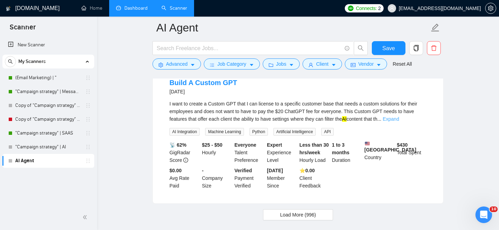
click at [399, 122] on link "Expand" at bounding box center [391, 119] width 16 height 6
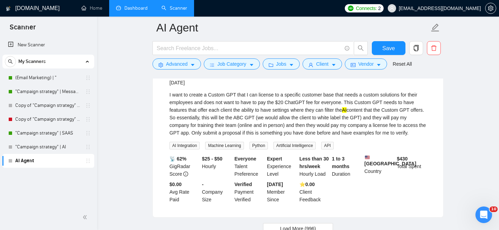
scroll to position [5894, 0]
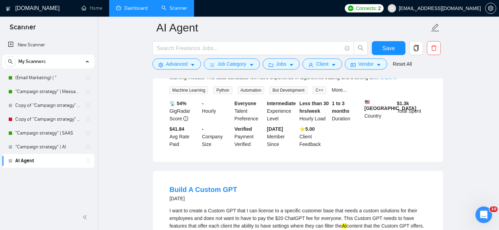
click at [396, 80] on link "Expand" at bounding box center [388, 78] width 16 height 6
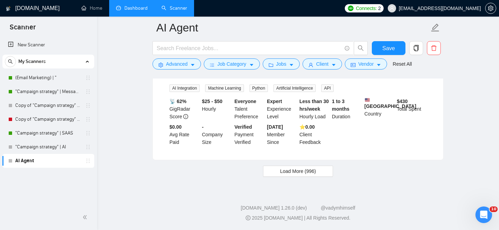
scroll to position [6182, 0]
click at [311, 175] on button "Load More (996)" at bounding box center [298, 171] width 70 height 11
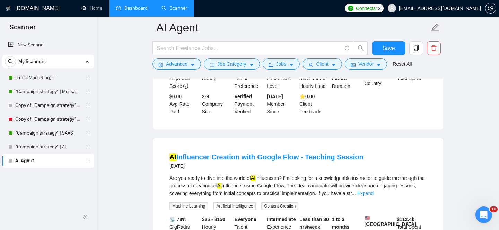
scroll to position [7743, 0]
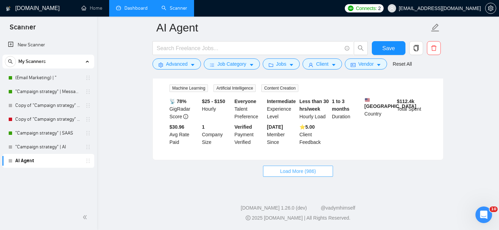
click at [317, 175] on button "Load More (986)" at bounding box center [298, 171] width 70 height 11
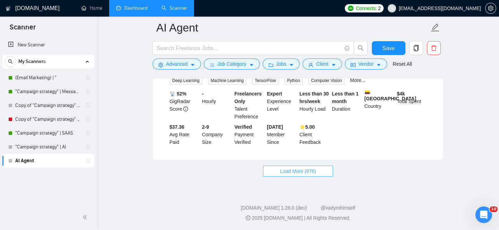
scroll to position [9290, 0]
click at [311, 172] on span "Load More (976)" at bounding box center [298, 172] width 36 height 8
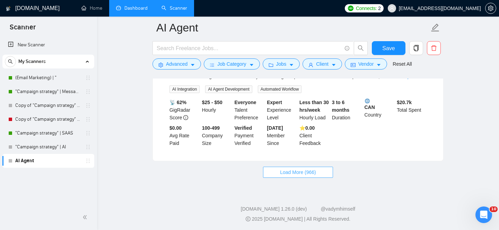
scroll to position [10826, 0]
click at [314, 171] on span "Load More (966)" at bounding box center [298, 172] width 36 height 8
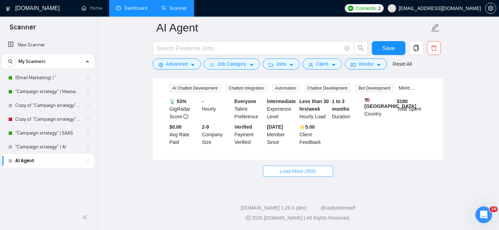
scroll to position [12371, 0]
click at [318, 174] on button "Load More (956)" at bounding box center [298, 171] width 70 height 11
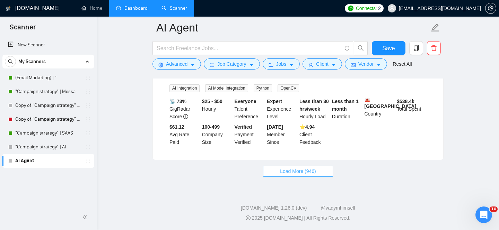
scroll to position [13868, 0]
click at [324, 171] on button "Load More (946)" at bounding box center [298, 171] width 70 height 11
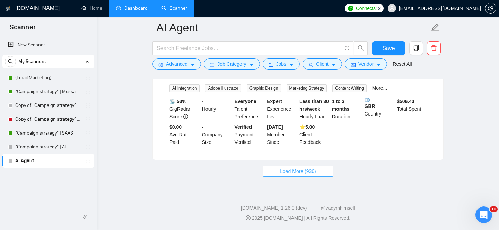
scroll to position [15384, 0]
click at [327, 169] on button "Load More (936)" at bounding box center [298, 171] width 70 height 11
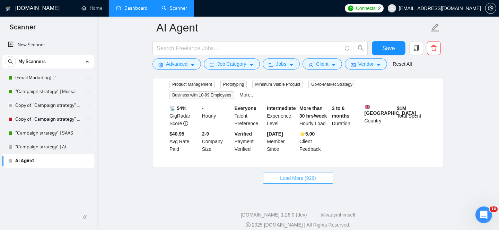
scroll to position [16928, 0]
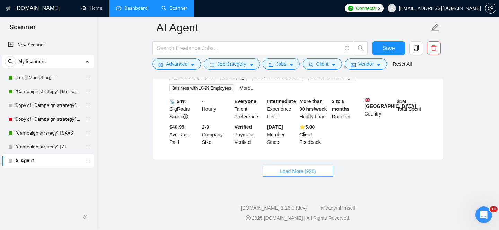
click at [323, 169] on button "Load More (926)" at bounding box center [298, 171] width 70 height 11
click at [323, 171] on button "Load More (916)" at bounding box center [298, 171] width 70 height 11
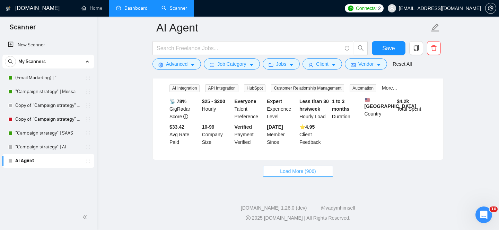
scroll to position [20048, 0]
click at [293, 168] on span "Load More (906)" at bounding box center [298, 172] width 36 height 8
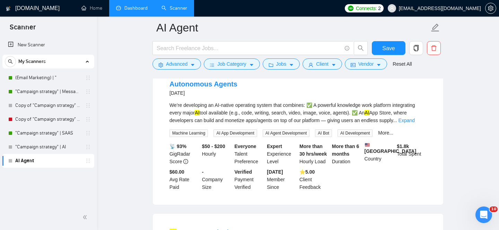
scroll to position [21582, 0]
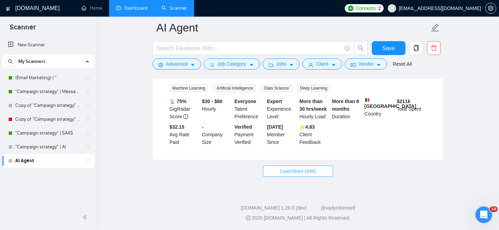
click at [299, 174] on span "Load More (896)" at bounding box center [298, 172] width 36 height 8
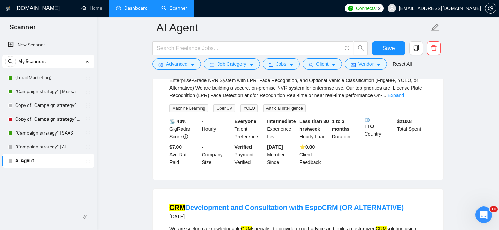
scroll to position [23130, 0]
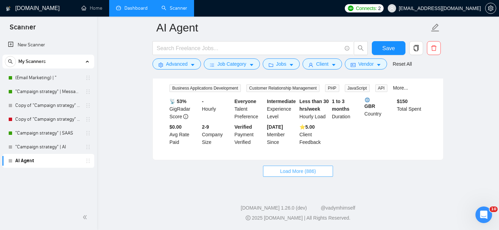
click at [292, 170] on span "Load More (886)" at bounding box center [298, 172] width 36 height 8
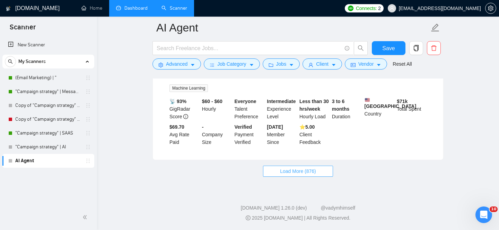
scroll to position [24635, 0]
click at [299, 172] on span "Load More (876)" at bounding box center [298, 172] width 36 height 8
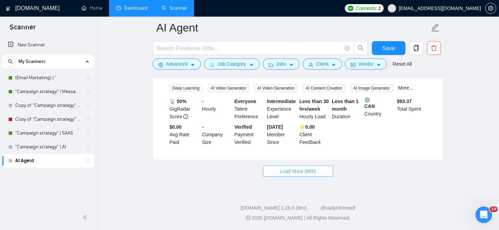
scroll to position [26144, 0]
click at [325, 172] on button "Load More (866)" at bounding box center [298, 171] width 70 height 11
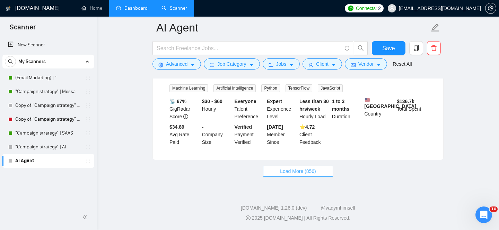
scroll to position [27709, 0]
click at [287, 170] on span "Load More (856)" at bounding box center [298, 172] width 36 height 8
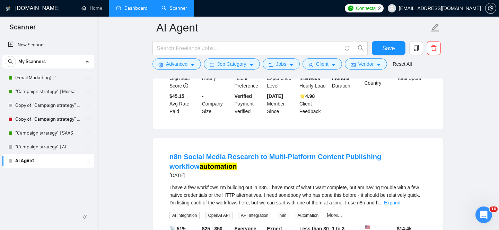
scroll to position [29243, 0]
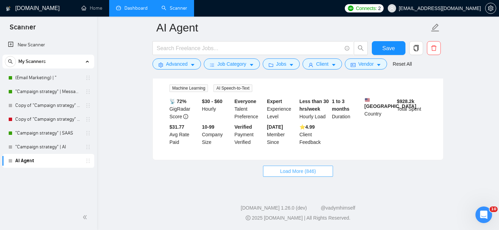
click at [311, 173] on span "Load More (846)" at bounding box center [298, 172] width 36 height 8
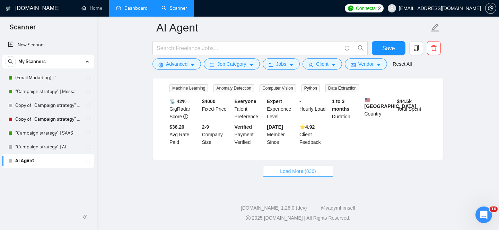
scroll to position [30764, 0]
click at [322, 172] on button "Load More (836)" at bounding box center [298, 171] width 70 height 11
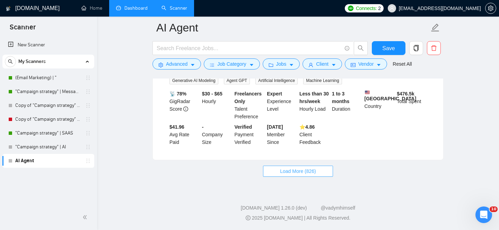
scroll to position [32281, 0]
click at [317, 174] on button "Load More (826)" at bounding box center [298, 171] width 70 height 11
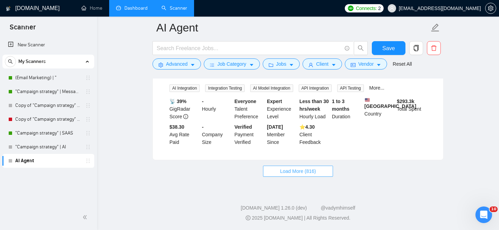
scroll to position [33795, 0]
click at [307, 168] on span "Load More (816)" at bounding box center [298, 172] width 36 height 8
click at [293, 173] on span "Load More (806)" at bounding box center [298, 172] width 36 height 8
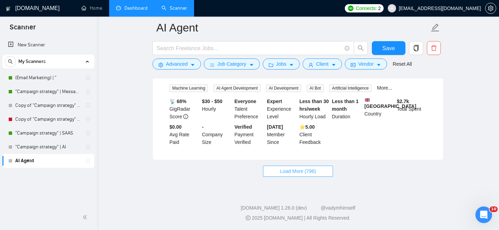
click at [298, 174] on span "Load More (796)" at bounding box center [298, 172] width 36 height 8
click at [302, 172] on span "Load More (786)" at bounding box center [298, 172] width 36 height 8
click at [305, 170] on span "Load More (776)" at bounding box center [298, 172] width 36 height 8
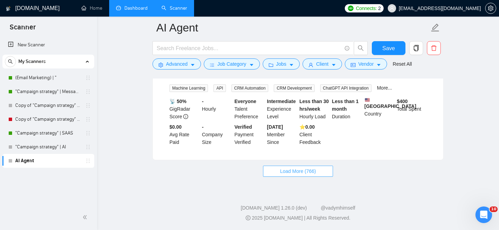
scroll to position [41385, 0]
click at [307, 168] on span "Load More (766)" at bounding box center [298, 172] width 36 height 8
click at [320, 173] on button "Load More (756)" at bounding box center [298, 171] width 70 height 11
drag, startPoint x: 420, startPoint y: 147, endPoint x: 418, endPoint y: 131, distance: 16.1
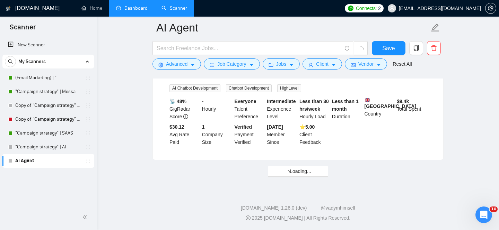
click at [418, 131] on li "GHL Chatbot expert [DATE] I need a GHL expert to help me with a chatbot feature…" at bounding box center [298, 90] width 274 height 123
click at [286, 137] on div "📡 48% GigRadar Score - Hourly Everyone Talent Preference Intermediate Experienc…" at bounding box center [298, 122] width 260 height 49
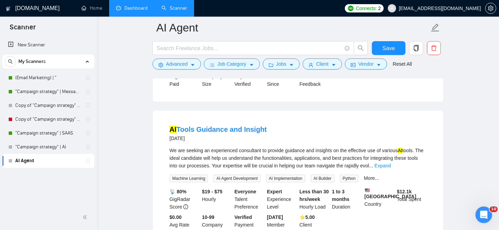
scroll to position [42861, 0]
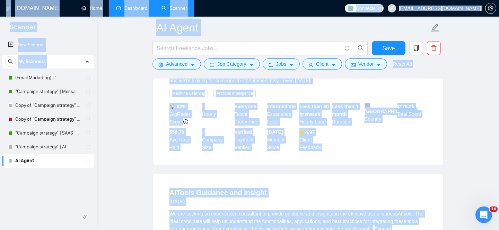
copy body "Loremip Dol Sitamet Co Adipisci (Elits Doeiusmod) | " "Temporin utlabore" | Etd…"
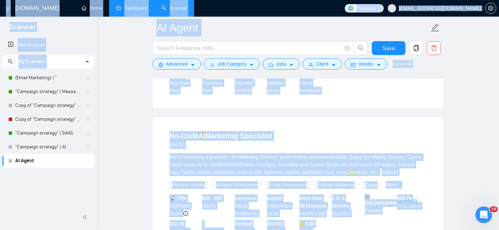
scroll to position [41276, 0]
